Goal: Transaction & Acquisition: Obtain resource

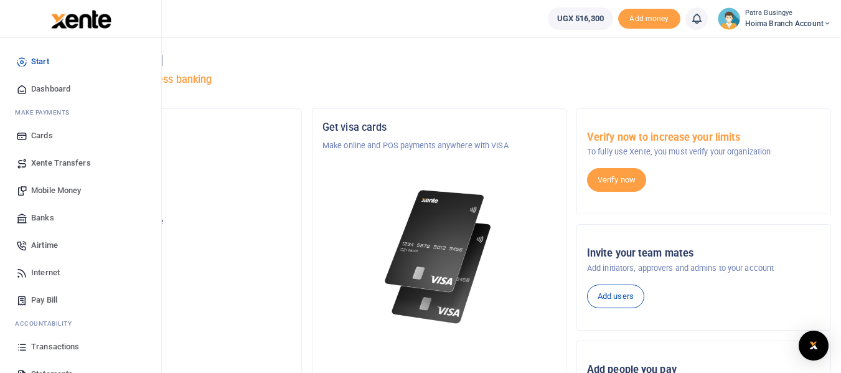
click at [43, 89] on span "Dashboard" at bounding box center [50, 89] width 39 height 12
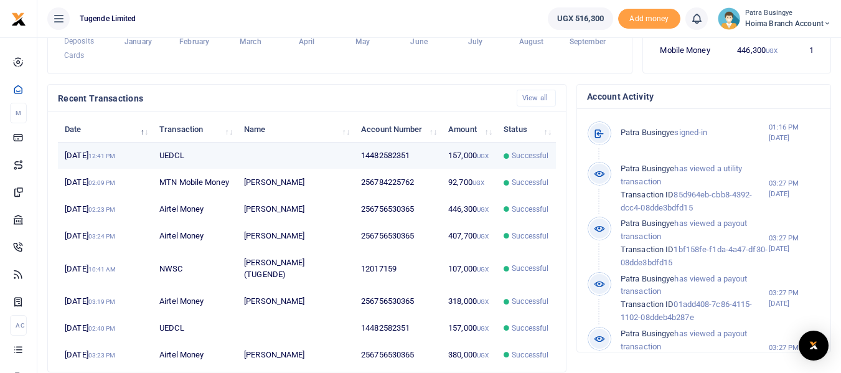
scroll to position [311, 0]
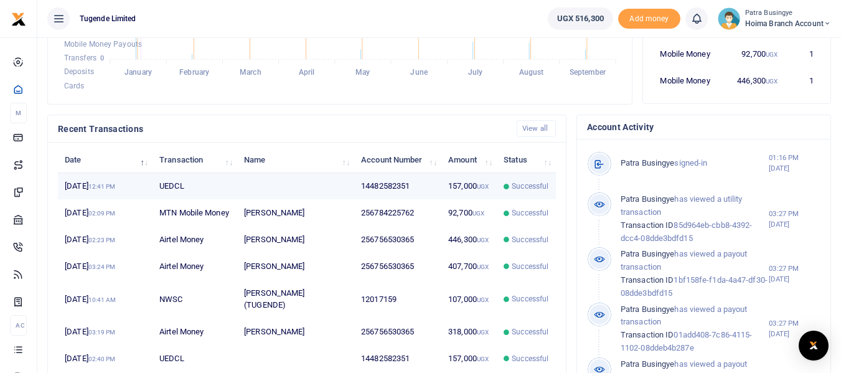
click at [377, 199] on td "14482582351" at bounding box center [397, 186] width 87 height 27
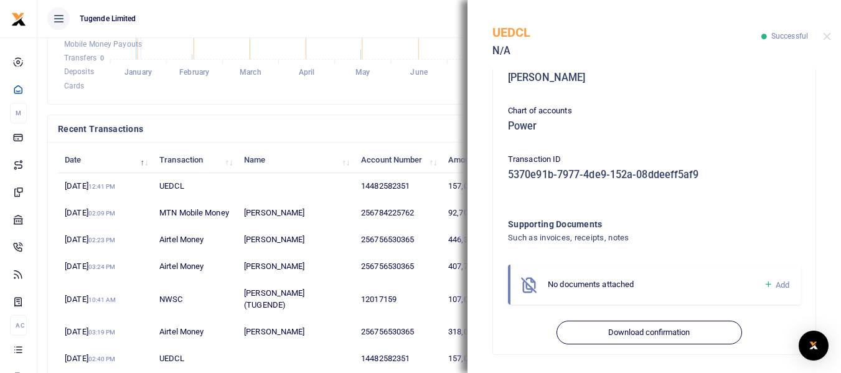
scroll to position [350, 0]
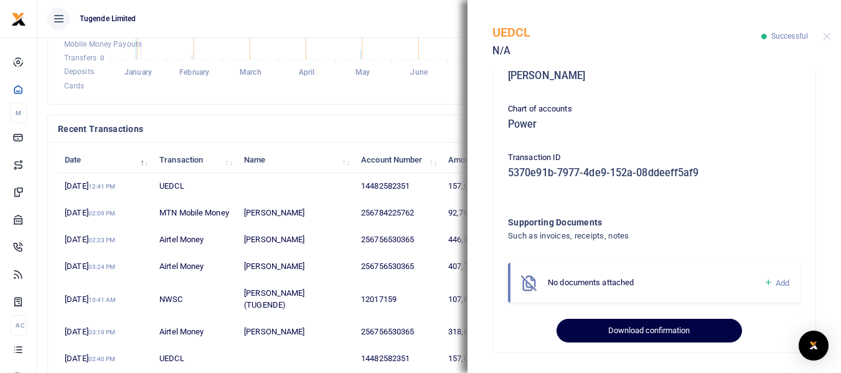
click at [618, 328] on button "Download confirmation" at bounding box center [649, 331] width 185 height 24
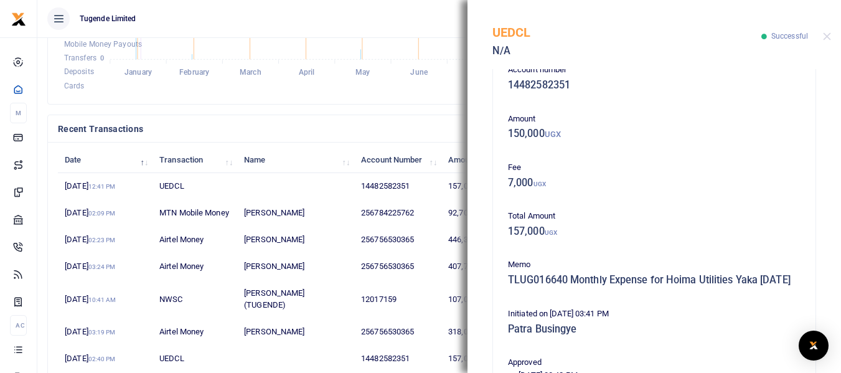
scroll to position [0, 0]
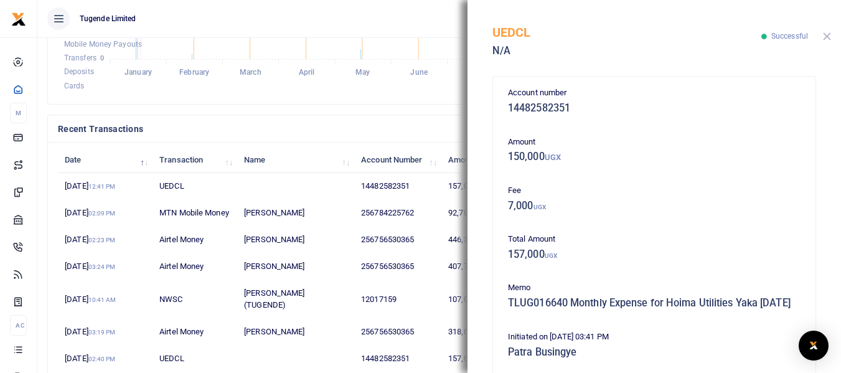
click at [826, 32] on button "Close" at bounding box center [827, 36] width 8 height 8
